Goal: Transaction & Acquisition: Book appointment/travel/reservation

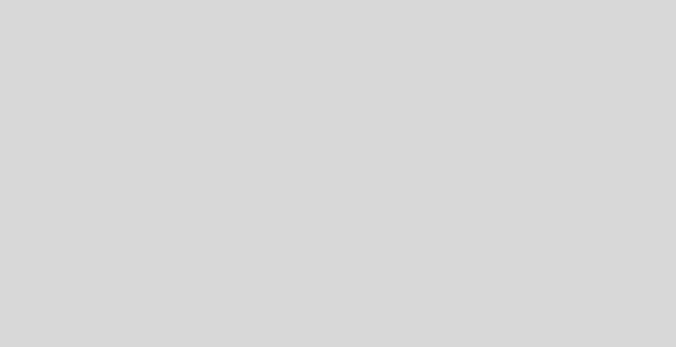
select select "es"
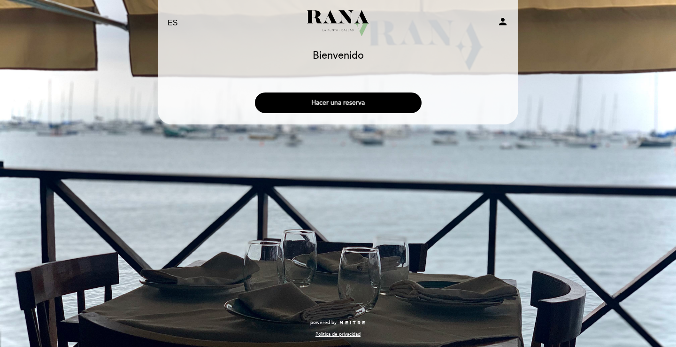
click at [341, 104] on button "Hacer una reserva" at bounding box center [338, 103] width 167 height 21
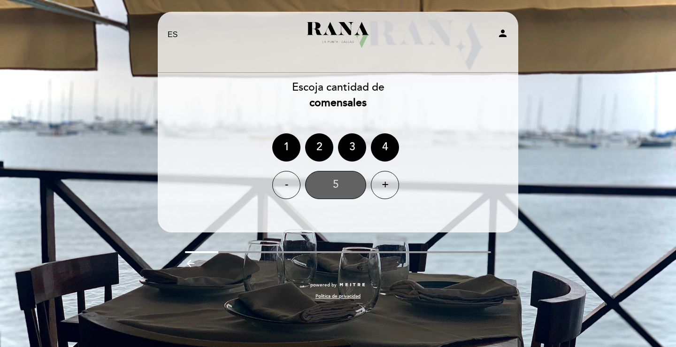
click at [336, 184] on div "5" at bounding box center [335, 185] width 61 height 28
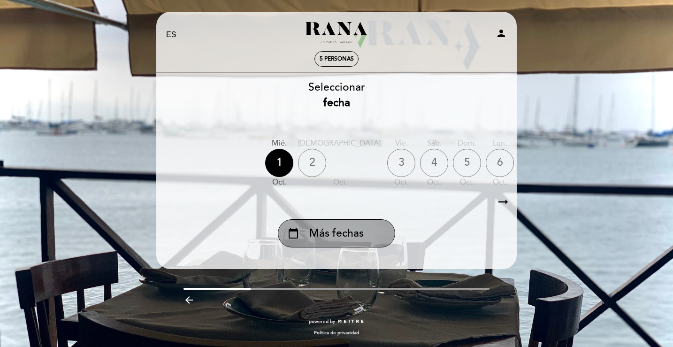
click at [316, 233] on span "Más fechas" at bounding box center [336, 233] width 54 height 15
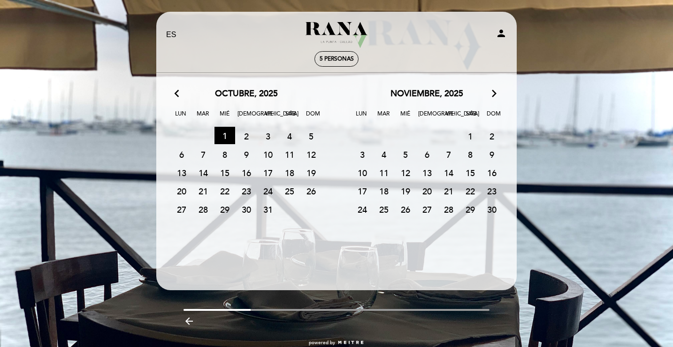
click at [174, 93] on div "arrow_back_ios [DATE] arrow_forward_ios" at bounding box center [246, 94] width 181 height 12
click at [176, 93] on icon "arrow_back_ios" at bounding box center [179, 94] width 8 height 12
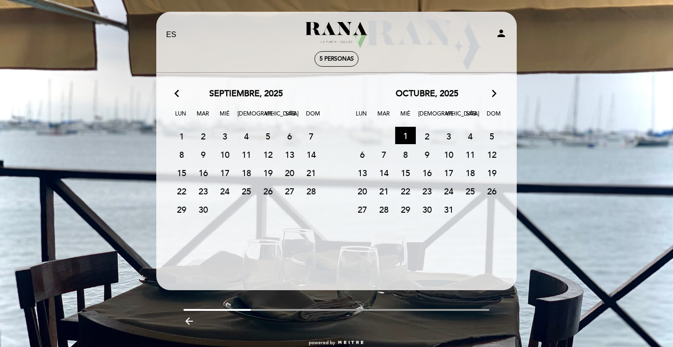
click at [202, 136] on span "2" at bounding box center [203, 135] width 21 height 17
click at [548, 41] on div "EN ES PT Rana [GEOGRAPHIC_DATA] person 5 personas [GEOGRAPHIC_DATA] [GEOGRAPHIC…" at bounding box center [336, 183] width 673 height 367
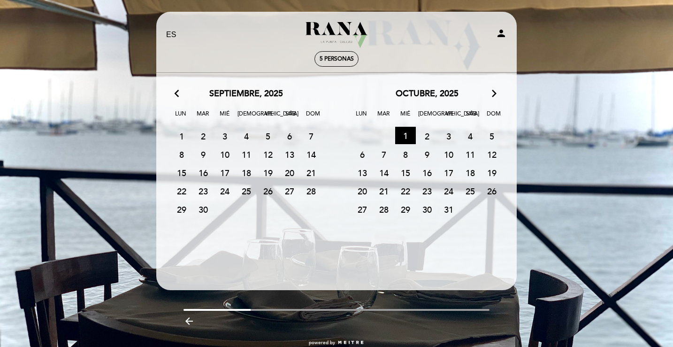
click at [187, 323] on icon "arrow_backward" at bounding box center [189, 321] width 11 height 11
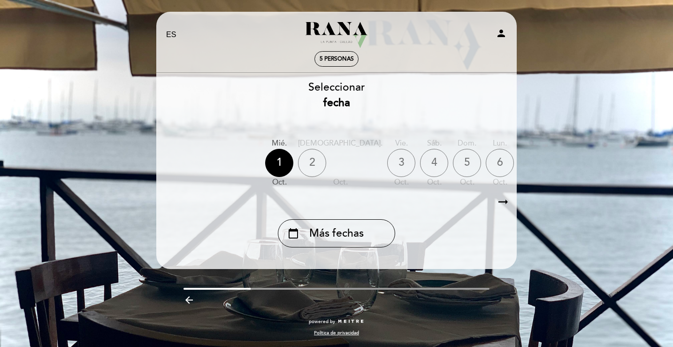
click at [191, 298] on icon "arrow_backward" at bounding box center [189, 299] width 11 height 11
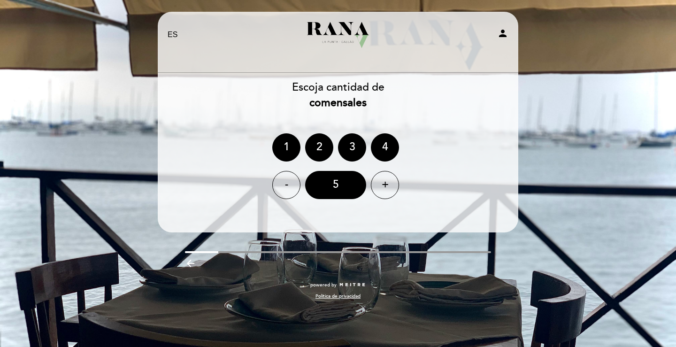
click at [191, 298] on div "Política de privacidad" at bounding box center [338, 296] width 307 height 7
click at [187, 265] on icon "arrow_backward" at bounding box center [190, 263] width 11 height 11
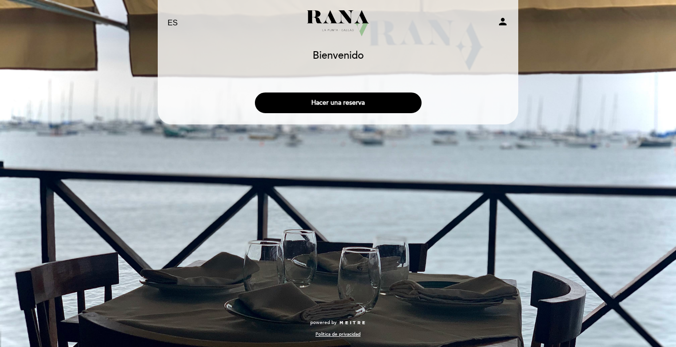
click at [113, 6] on div "EN ES PT Rana [GEOGRAPHIC_DATA] person [GEOGRAPHIC_DATA] [GEOGRAPHIC_DATA], Cam…" at bounding box center [338, 173] width 676 height 347
